Goal: Task Accomplishment & Management: Manage account settings

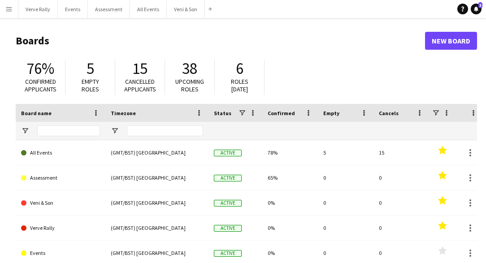
click at [11, 9] on app-icon "Menu" at bounding box center [8, 8] width 7 height 7
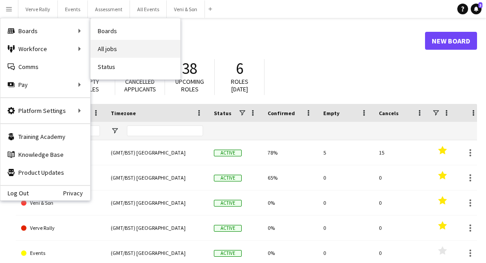
click at [121, 52] on link "All jobs" at bounding box center [136, 49] width 90 height 18
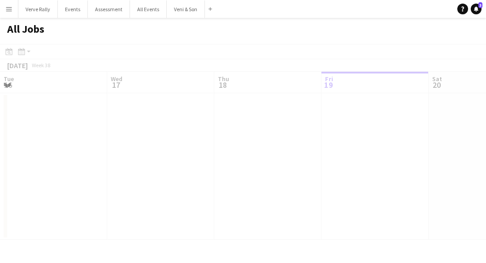
scroll to position [0, 214]
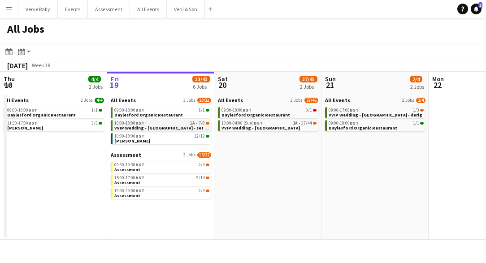
click at [174, 126] on span "VVIP Wedding - [GEOGRAPHIC_DATA] - set up" at bounding box center [161, 128] width 95 height 6
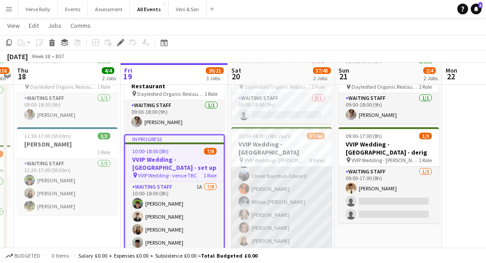
scroll to position [501, 0]
click at [265, 230] on app-card-role "Waiting Staff 1A 7/8 16:00-02:00 (10h) Noah Farrell Clover Bayntun-Coward Lucy …" at bounding box center [281, 198] width 100 height 121
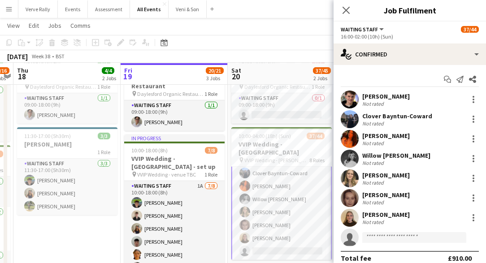
scroll to position [502, 0]
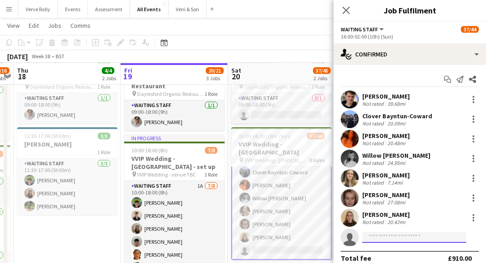
click at [379, 238] on input at bounding box center [414, 237] width 104 height 11
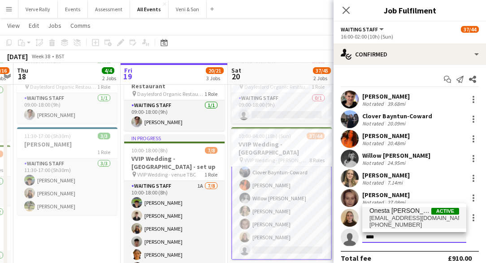
type input "****"
click at [399, 213] on span "Onesta Lam" at bounding box center [400, 211] width 62 height 8
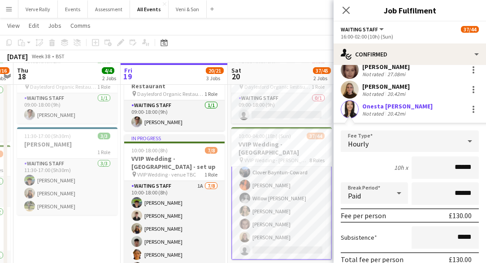
scroll to position [186, 0]
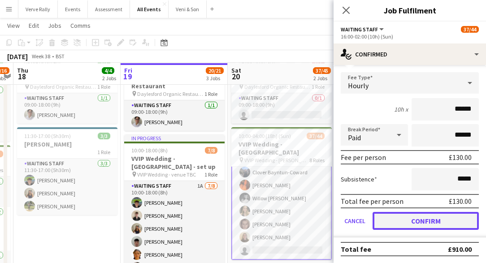
click at [410, 222] on button "Confirm" at bounding box center [426, 221] width 106 height 18
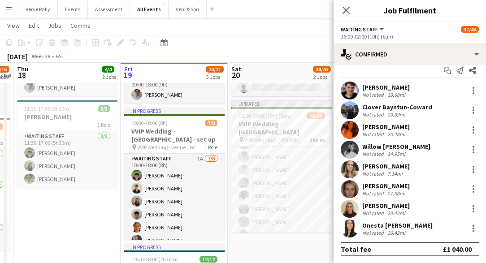
scroll to position [77, 0]
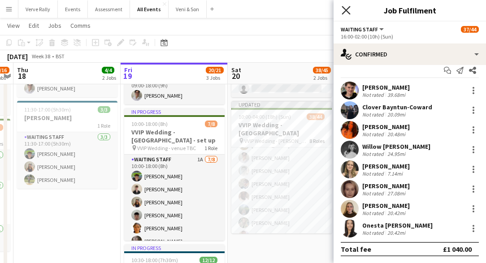
click at [342, 12] on icon "Close pop-in" at bounding box center [346, 10] width 9 height 9
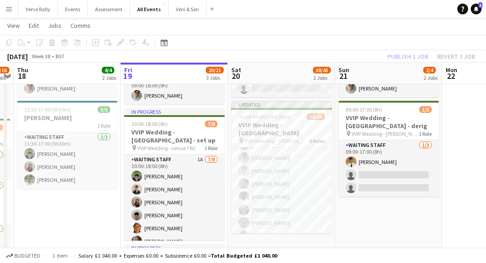
click at [403, 57] on div "Publish 1 job Revert 1 job" at bounding box center [431, 57] width 109 height 12
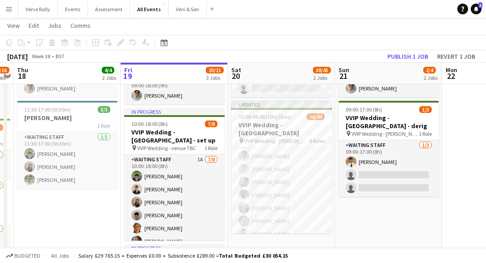
scroll to position [617, 0]
click at [403, 57] on button "Publish 1 job" at bounding box center [408, 57] width 48 height 12
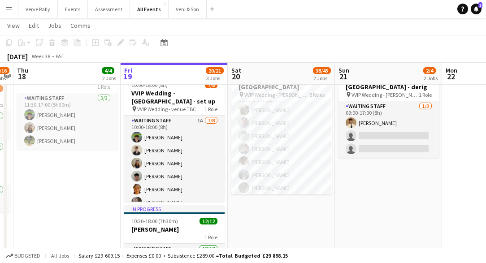
scroll to position [607, 0]
click at [271, 100] on app-card-role "Waiting Staff 8/8 16:00-04:00 (12h) Franco Rubinstein Emily Reeve Lorant Kiraly…" at bounding box center [281, 147] width 100 height 121
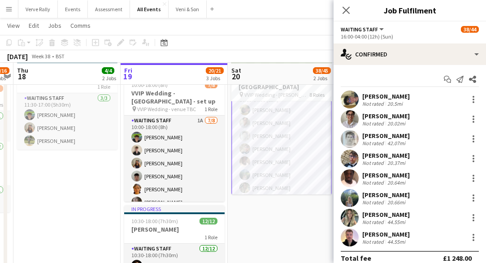
scroll to position [608, 0]
click at [472, 119] on div at bounding box center [473, 119] width 11 height 11
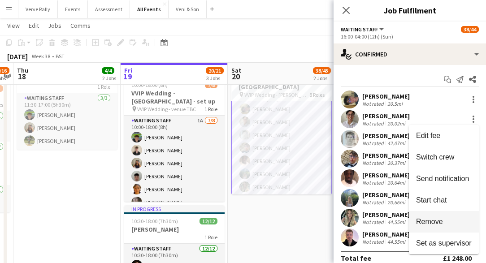
click at [425, 225] on span "Remove" at bounding box center [429, 222] width 27 height 8
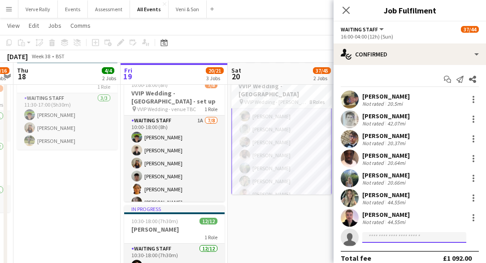
click at [377, 240] on input at bounding box center [414, 237] width 104 height 11
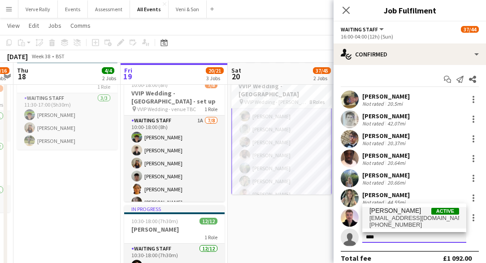
type input "****"
click at [401, 220] on span "charlie.hill19@icloud.com" at bounding box center [414, 218] width 90 height 7
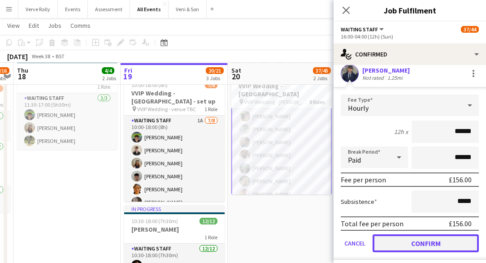
click at [414, 242] on button "Confirm" at bounding box center [426, 243] width 106 height 18
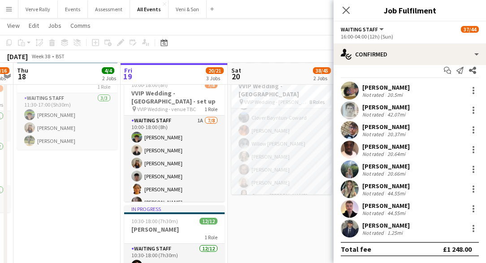
scroll to position [482, 0]
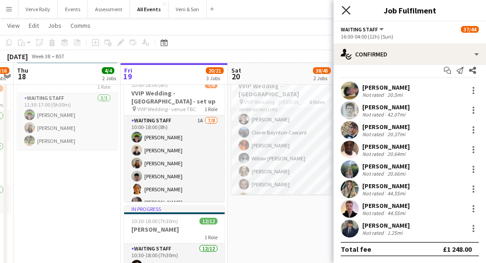
click at [344, 9] on icon "Close pop-in" at bounding box center [346, 10] width 9 height 9
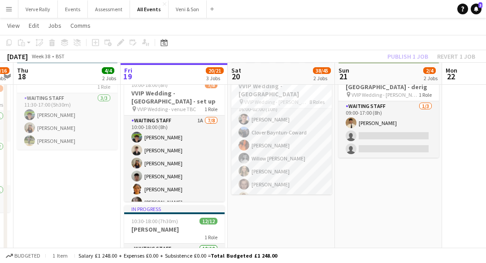
click at [406, 55] on div "Publish 1 job Revert 1 job" at bounding box center [431, 57] width 109 height 12
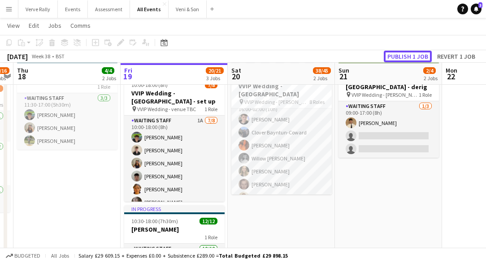
click at [406, 55] on button "Publish 1 job" at bounding box center [408, 57] width 48 height 12
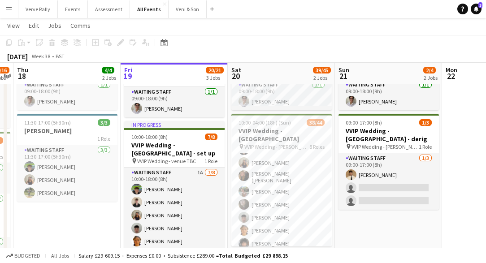
scroll to position [213, 0]
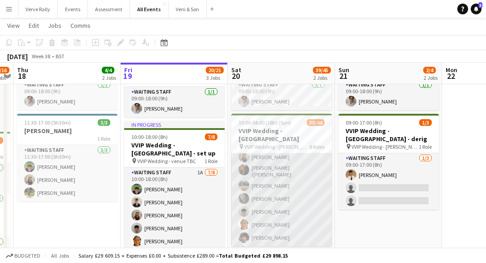
click at [272, 204] on app-card-role "Waiting Staff 1A 18/19 10:00-22:00 (12h) George Long Richard Windsor Eliza Faul…" at bounding box center [281, 203] width 100 height 267
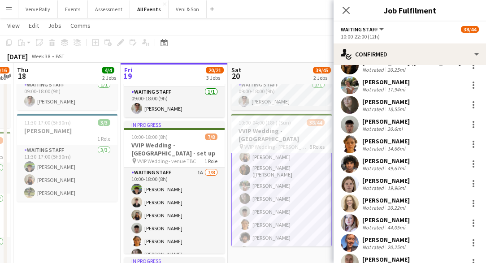
scroll to position [152, 0]
click at [474, 144] on div at bounding box center [473, 144] width 2 height 2
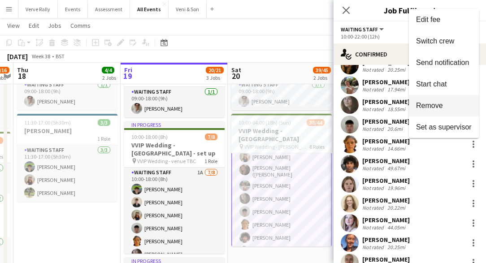
click at [440, 107] on span "Remove" at bounding box center [429, 106] width 27 height 8
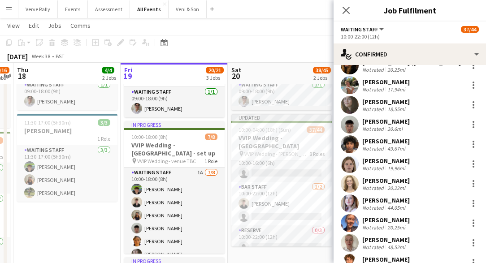
scroll to position [0, 0]
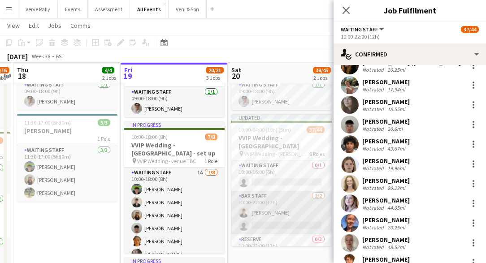
click at [265, 208] on app-card-role "Bar Staff 1/2 10:00-22:00 (12h) Benjamin Thompson single-neutral-actions" at bounding box center [281, 212] width 100 height 43
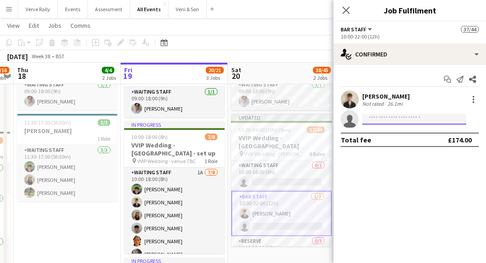
click at [379, 119] on input at bounding box center [414, 119] width 104 height 11
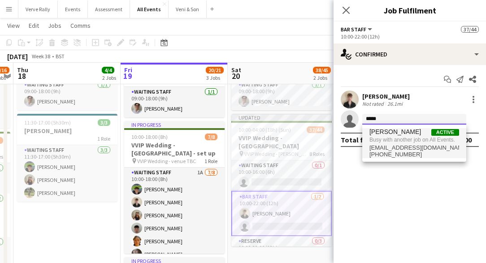
type input "*****"
click at [418, 140] on span "Busy with another job on All Events." at bounding box center [414, 140] width 90 height 8
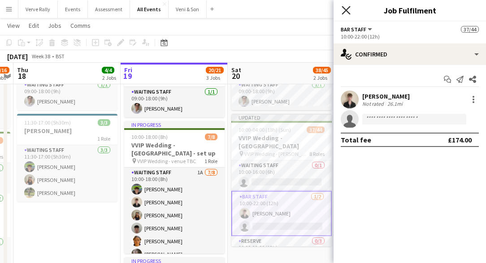
click at [344, 9] on icon at bounding box center [346, 10] width 9 height 9
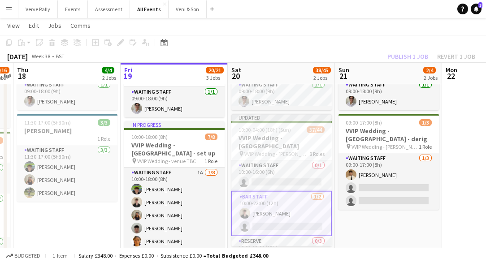
click at [403, 57] on div "Publish 1 job Revert 1 job" at bounding box center [431, 57] width 109 height 12
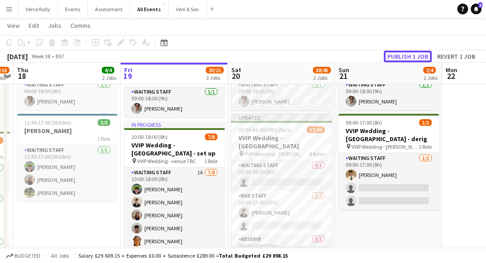
click at [403, 57] on button "Publish 1 job" at bounding box center [408, 57] width 48 height 12
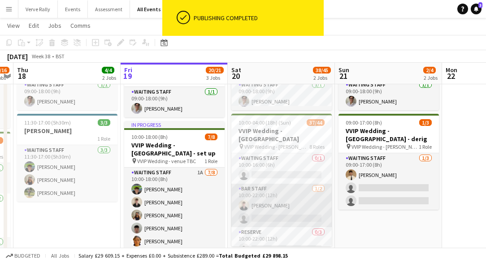
click at [272, 203] on app-card-role "Bar Staff 1/2 10:00-22:00 (12h) Benjamin Thompson single-neutral-actions" at bounding box center [281, 205] width 100 height 43
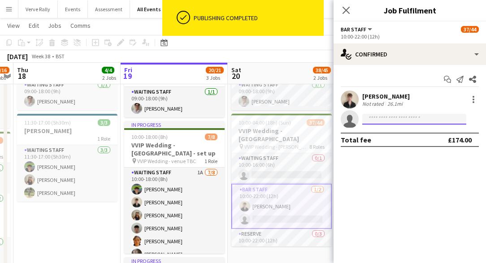
click at [398, 116] on input at bounding box center [414, 119] width 104 height 11
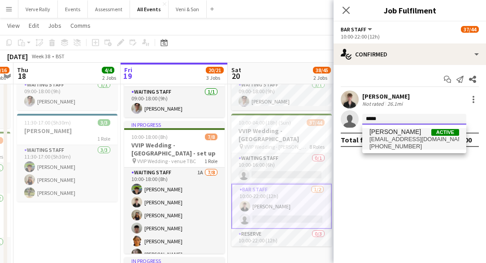
type input "*****"
click at [412, 137] on span "freddiebasil@gmail.com" at bounding box center [414, 139] width 90 height 7
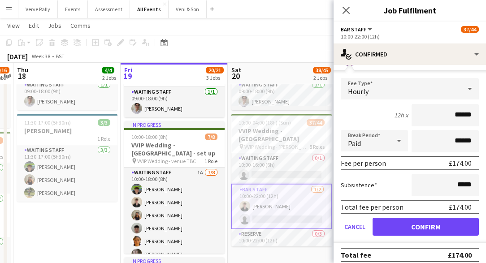
scroll to position [68, 0]
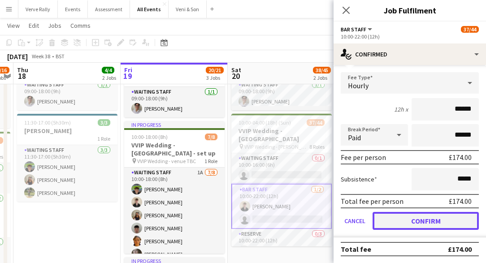
click at [411, 220] on button "Confirm" at bounding box center [426, 221] width 106 height 18
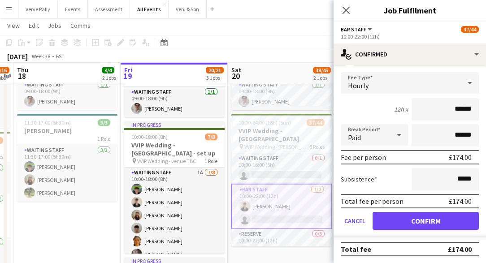
scroll to position [0, 0]
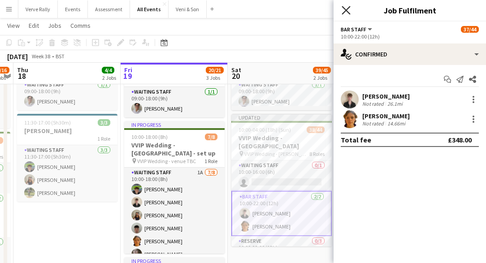
click at [347, 7] on icon "Close pop-in" at bounding box center [346, 10] width 9 height 9
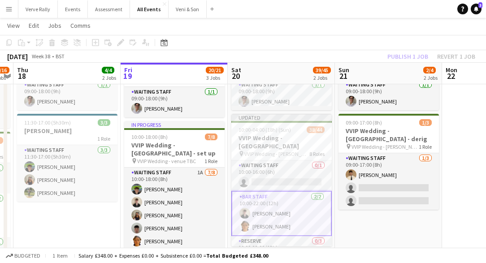
click at [415, 58] on div "Publish 1 job Revert 1 job" at bounding box center [431, 57] width 109 height 12
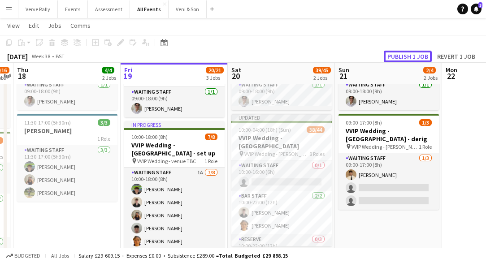
click at [415, 58] on button "Publish 1 job" at bounding box center [408, 57] width 48 height 12
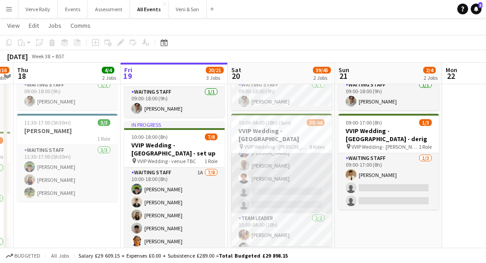
scroll to position [343, 0]
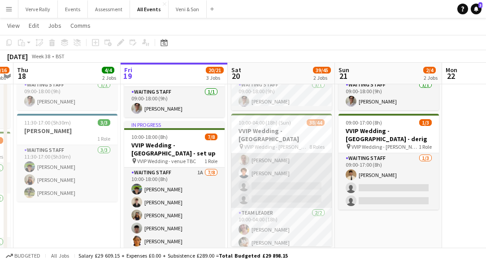
click at [266, 165] on app-card-role "Waiting Staff 1A 17/19 10:00-22:00 (12h) George Long Richard Windsor Eliza Faul…" at bounding box center [281, 74] width 100 height 267
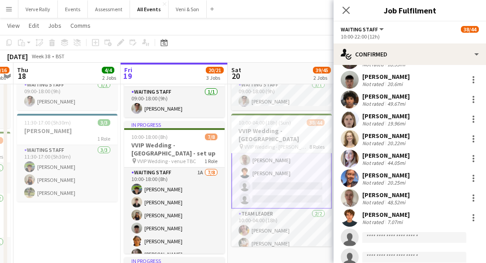
scroll to position [226, 0]
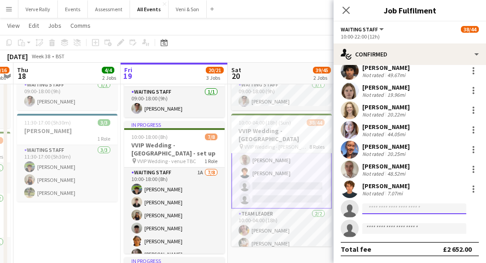
click at [395, 208] on input at bounding box center [414, 209] width 104 height 11
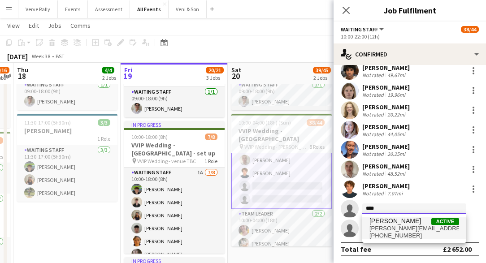
type input "****"
click at [399, 227] on span "leon.wakatake@gmail.com" at bounding box center [414, 228] width 90 height 7
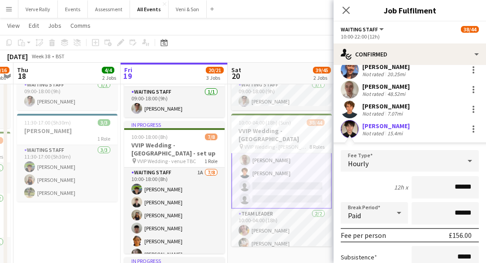
scroll to position [403, 0]
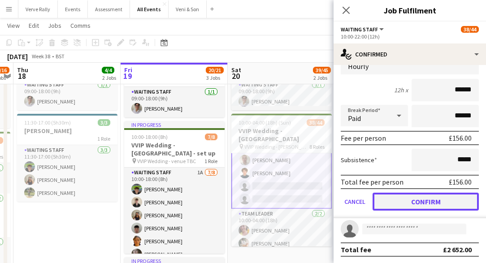
click at [402, 200] on button "Confirm" at bounding box center [426, 202] width 106 height 18
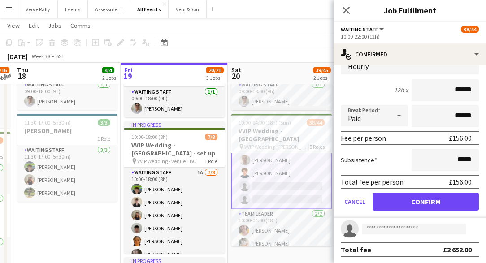
scroll to position [226, 0]
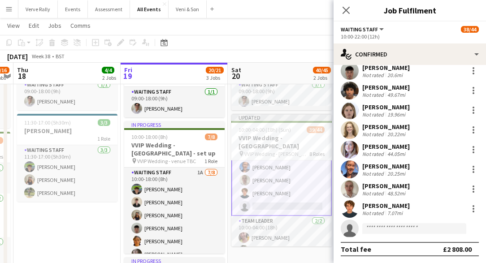
click at [298, 186] on app-card-role "Waiting Staff 1A 18/19 10:00-22:00 (12h) Leon Wakatake George Long Richard Wind…" at bounding box center [281, 81] width 100 height 269
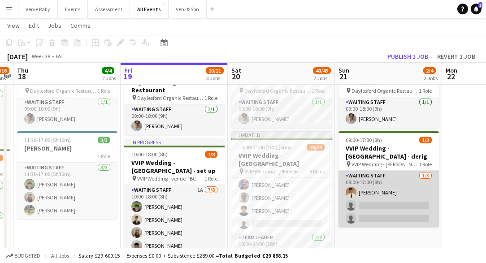
scroll to position [48, 0]
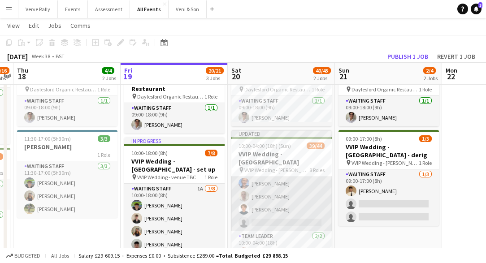
click at [286, 200] on app-card-role "Waiting Staff 1A 18/19 10:00-22:00 (12h) Leon Wakatake George Long Richard Wind…" at bounding box center [281, 97] width 100 height 267
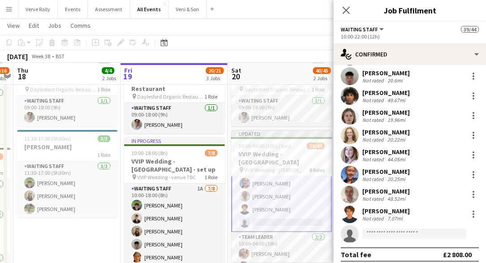
scroll to position [226, 0]
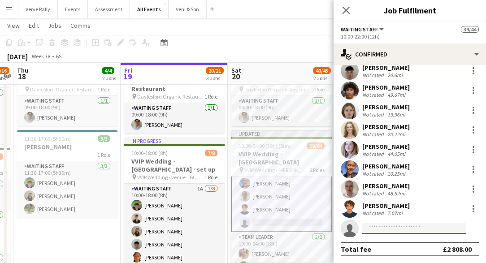
click at [400, 230] on input at bounding box center [414, 228] width 104 height 11
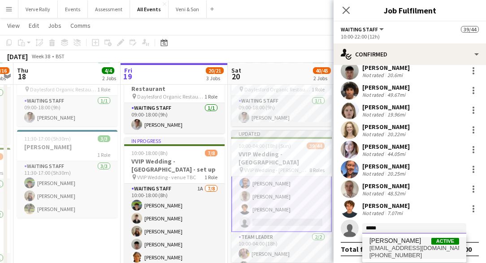
type input "*****"
click at [415, 250] on span "i.jungschleger@outlook.com" at bounding box center [414, 248] width 90 height 7
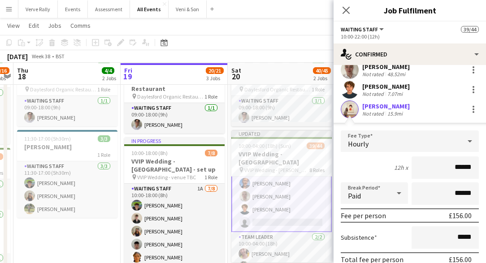
scroll to position [403, 0]
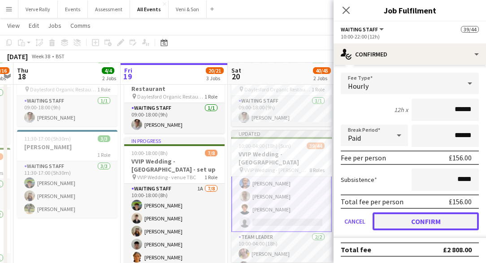
click at [408, 222] on button "Confirm" at bounding box center [426, 221] width 106 height 18
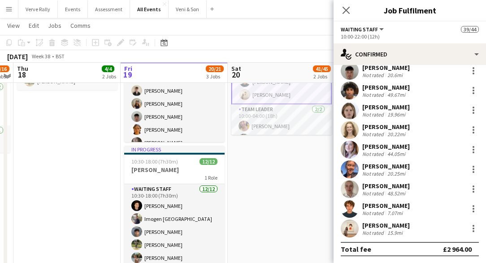
scroll to position [174, 0]
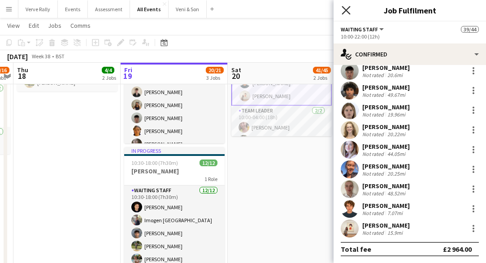
click at [342, 12] on icon "Close pop-in" at bounding box center [346, 10] width 9 height 9
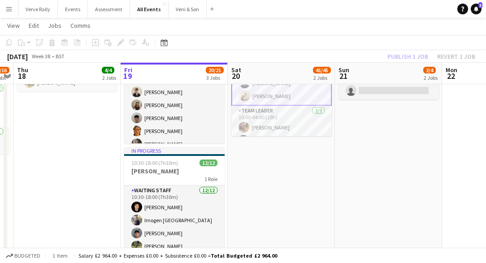
click at [402, 54] on div "Publish 1 job Revert 1 job" at bounding box center [431, 57] width 109 height 12
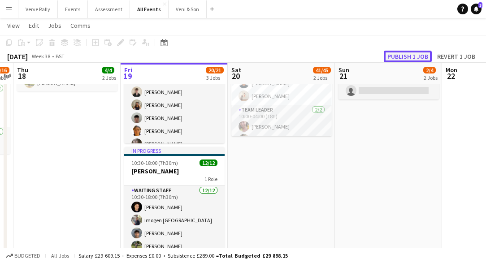
click at [405, 56] on button "Publish 1 job" at bounding box center [408, 57] width 48 height 12
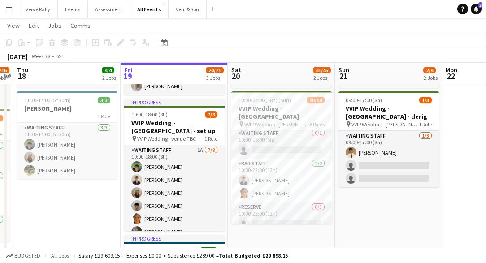
scroll to position [0, 0]
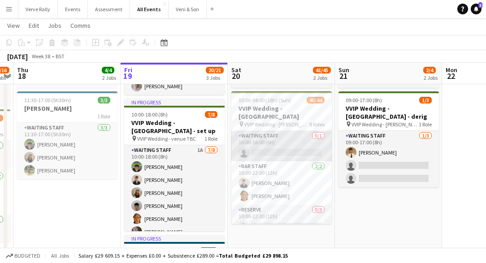
click at [272, 135] on app-card-role "Waiting Staff 0/1 10:00-16:00 (6h) single-neutral-actions" at bounding box center [281, 146] width 100 height 30
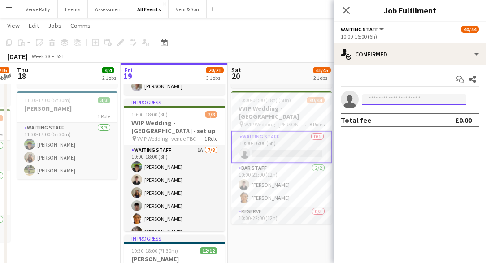
click at [379, 97] on input at bounding box center [414, 99] width 104 height 11
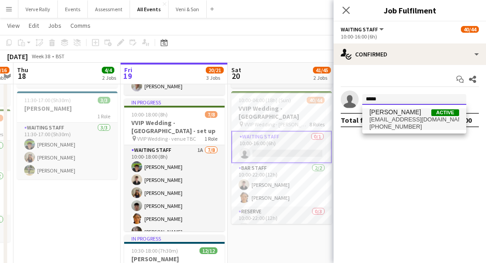
type input "*****"
click at [409, 118] on span "larkiraly@gmail.com" at bounding box center [414, 119] width 90 height 7
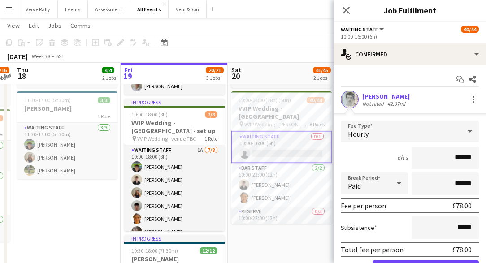
scroll to position [48, 0]
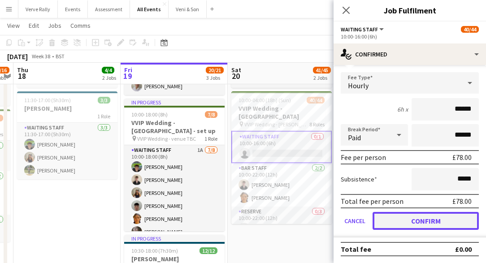
click at [425, 220] on button "Confirm" at bounding box center [426, 221] width 106 height 18
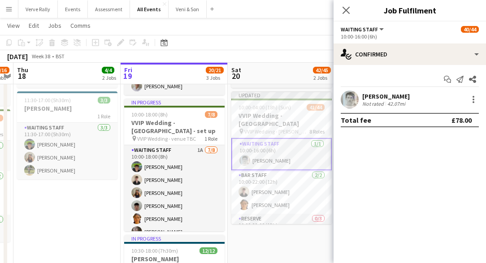
scroll to position [0, 0]
click at [346, 13] on icon "Close pop-in" at bounding box center [346, 10] width 9 height 9
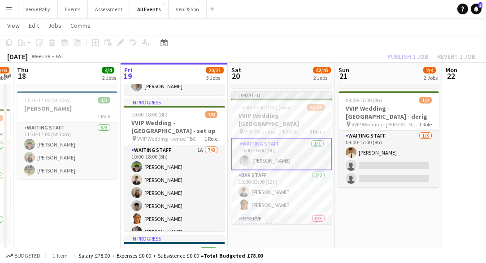
click at [415, 56] on div "Publish 1 job Revert 1 job" at bounding box center [431, 57] width 109 height 12
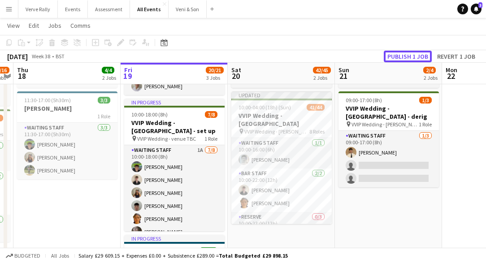
click at [415, 56] on button "Publish 1 job" at bounding box center [408, 57] width 48 height 12
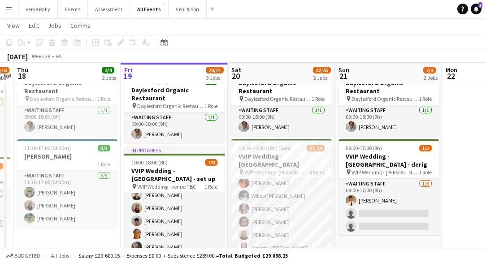
scroll to position [33, 0]
